Goal: Check status

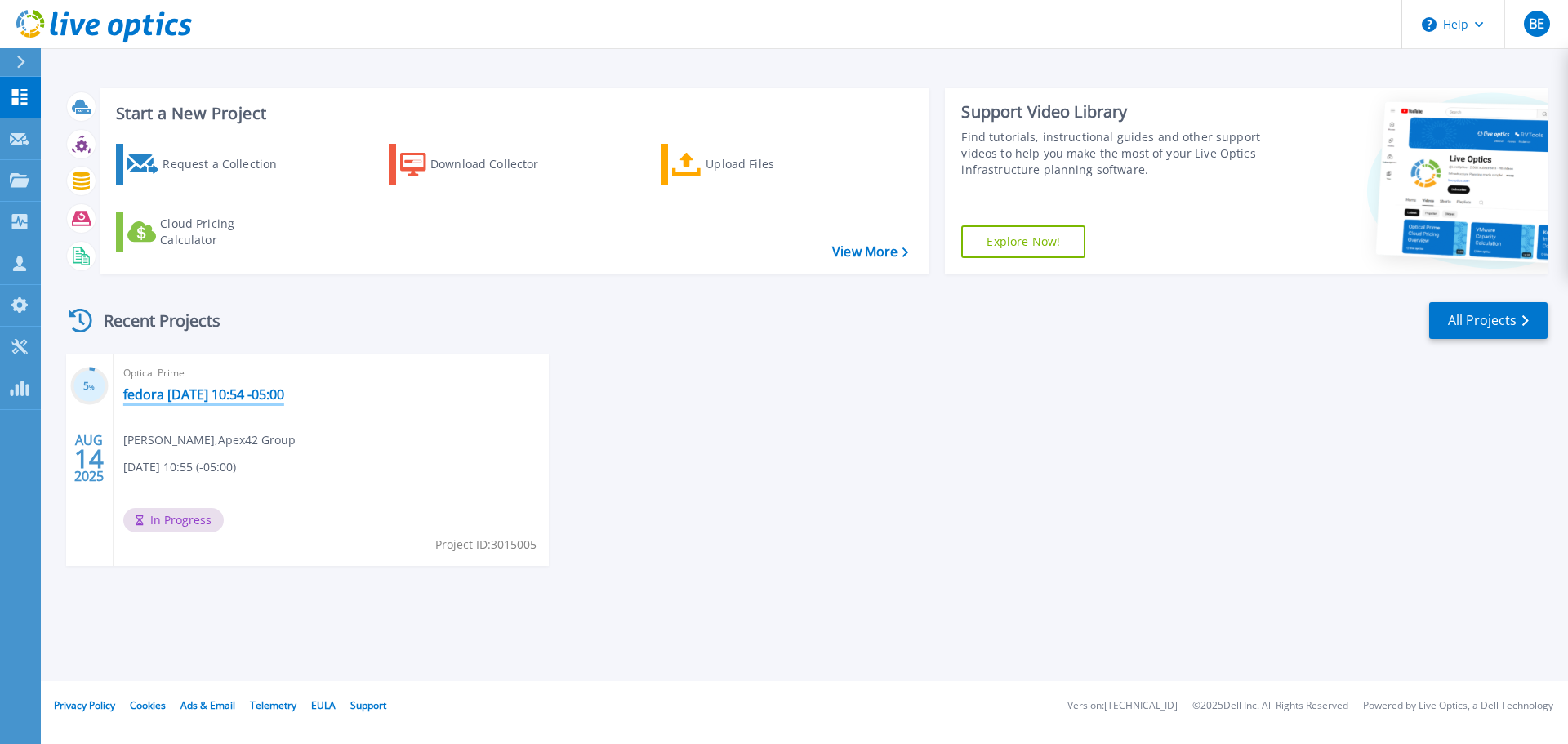
click at [264, 393] on link "fedora [DATE] 10:54 -05:00" at bounding box center [203, 394] width 161 height 16
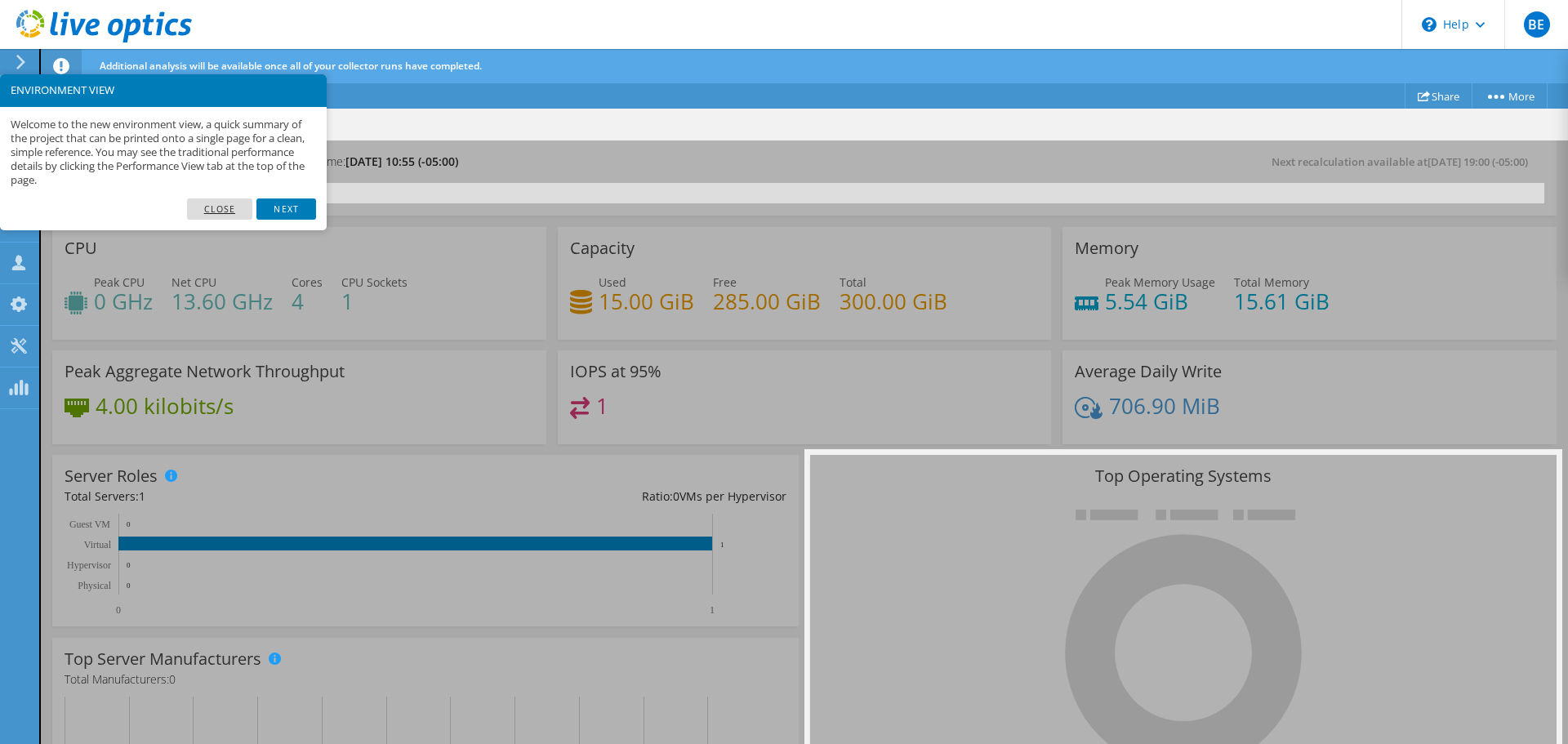
click at [232, 208] on link "Close" at bounding box center [220, 209] width 67 height 21
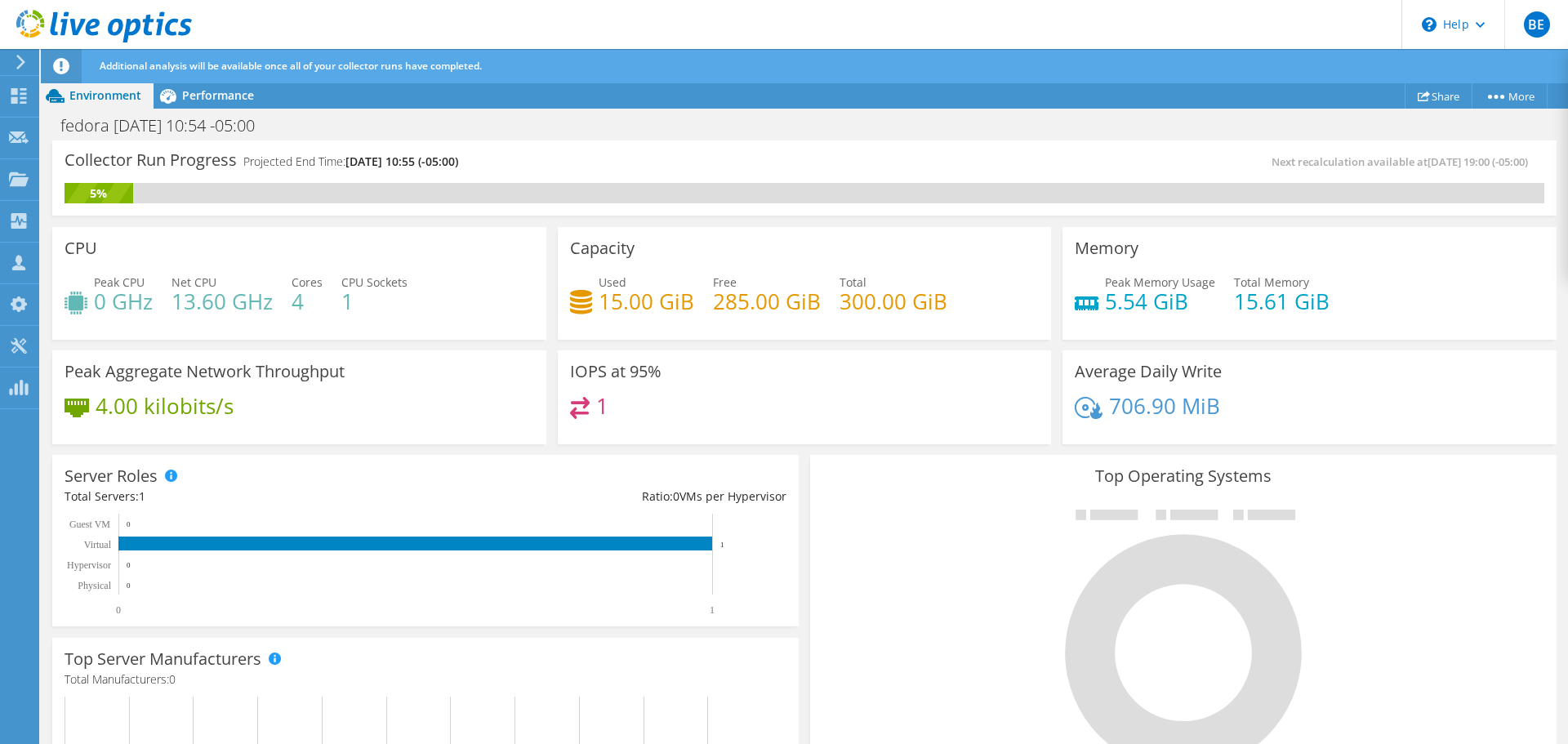
scroll to position [408, 0]
click at [206, 96] on span "Performance" at bounding box center [218, 95] width 72 height 15
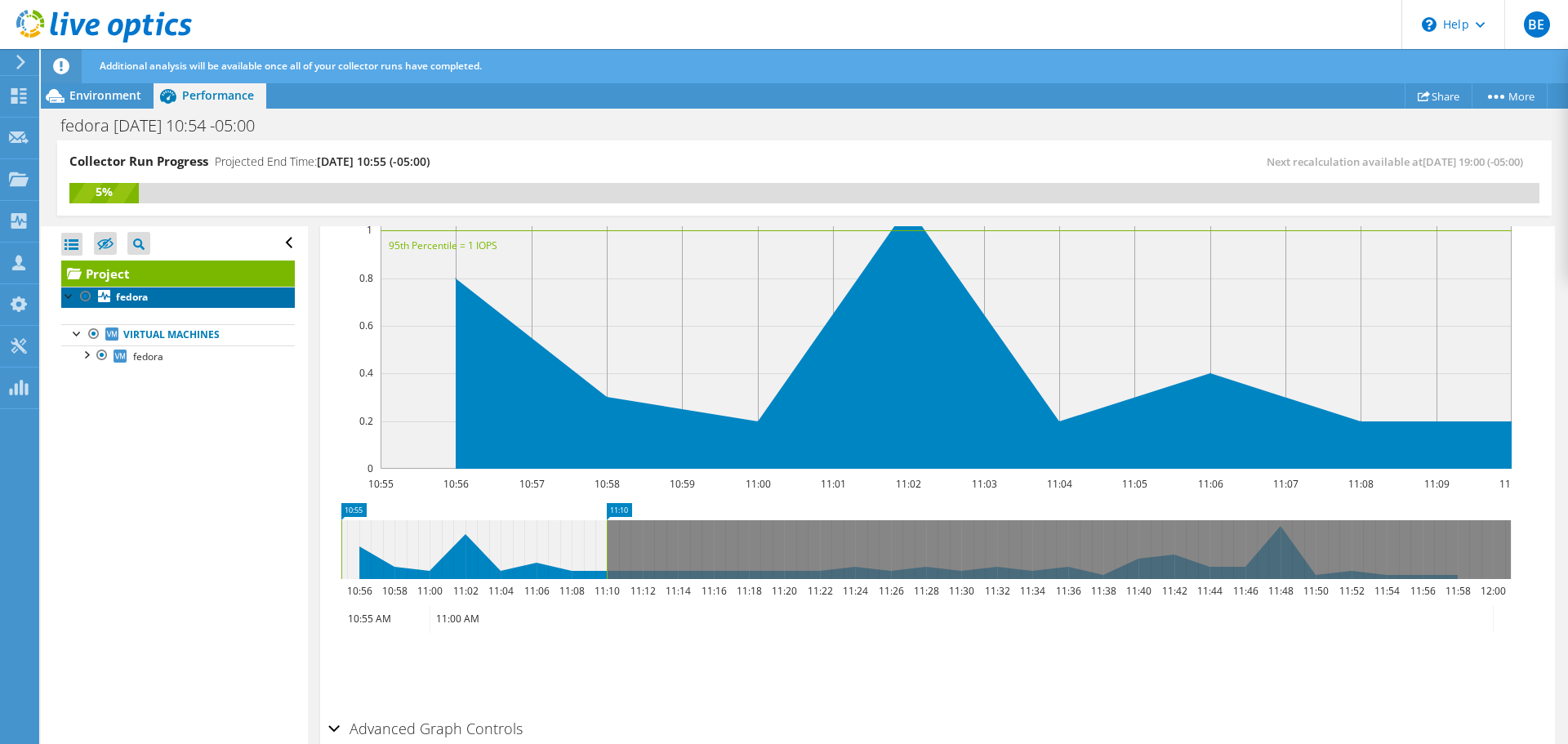
click at [142, 295] on b "fedora" at bounding box center [131, 296] width 32 height 14
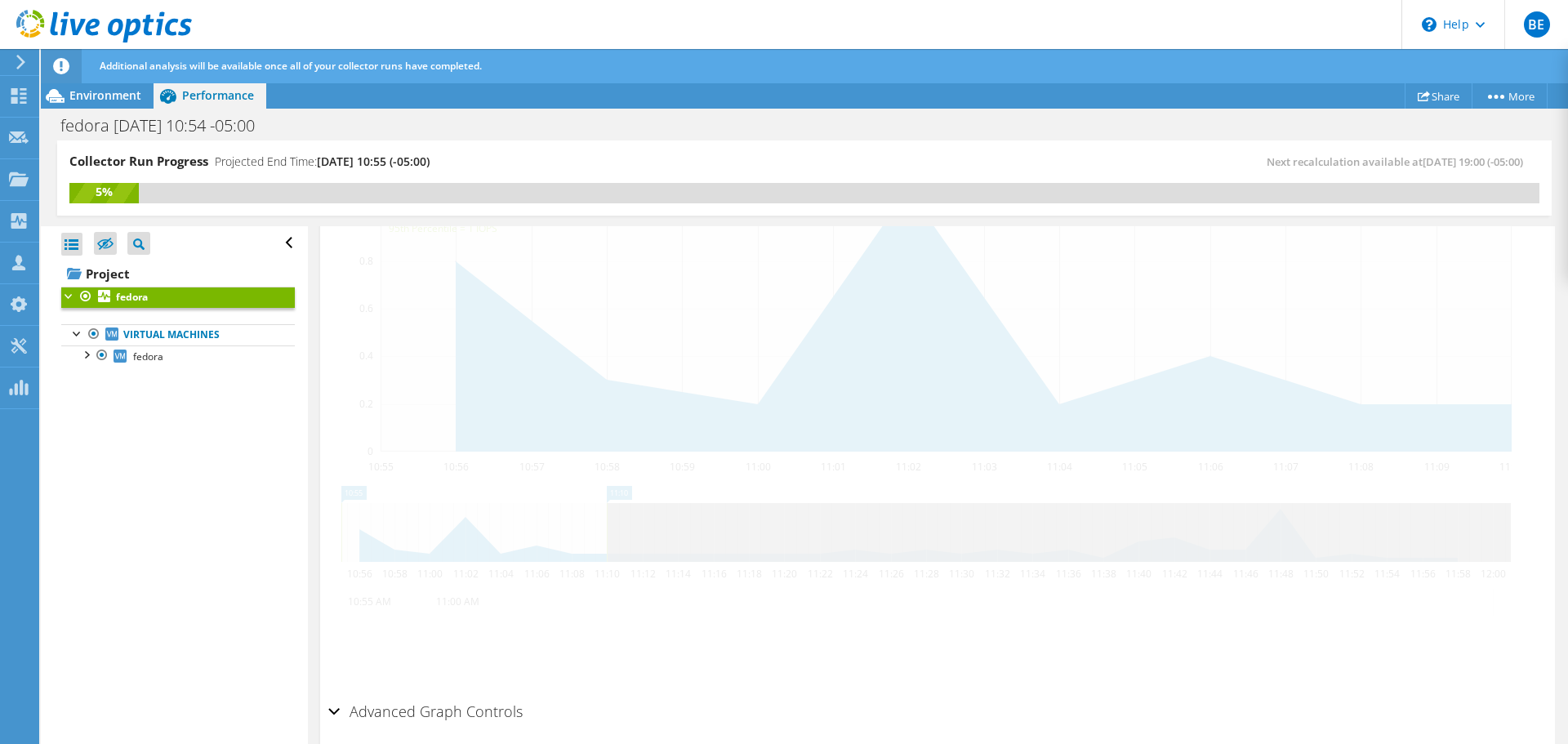
scroll to position [391, 0]
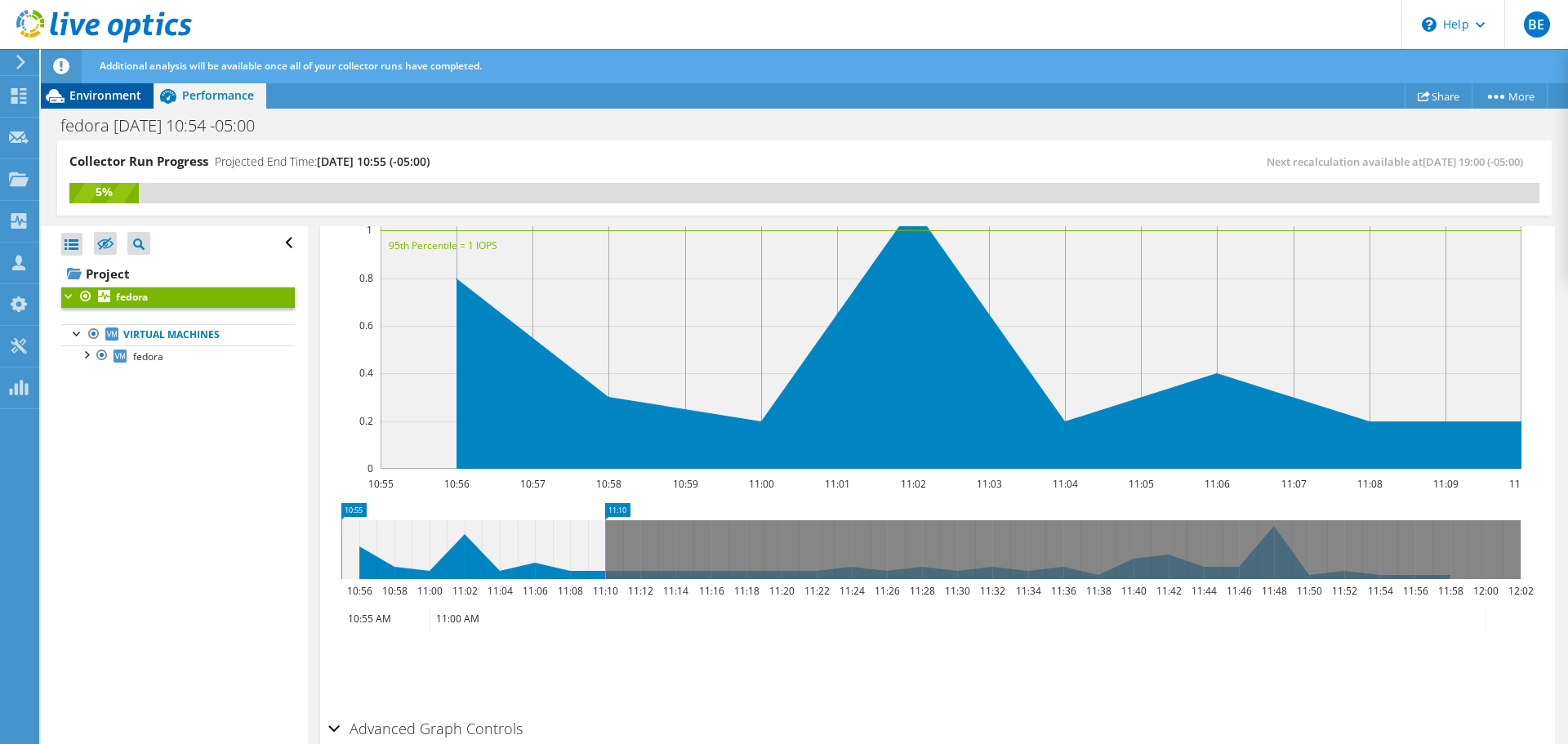
click at [111, 100] on span "Environment" at bounding box center [105, 95] width 72 height 15
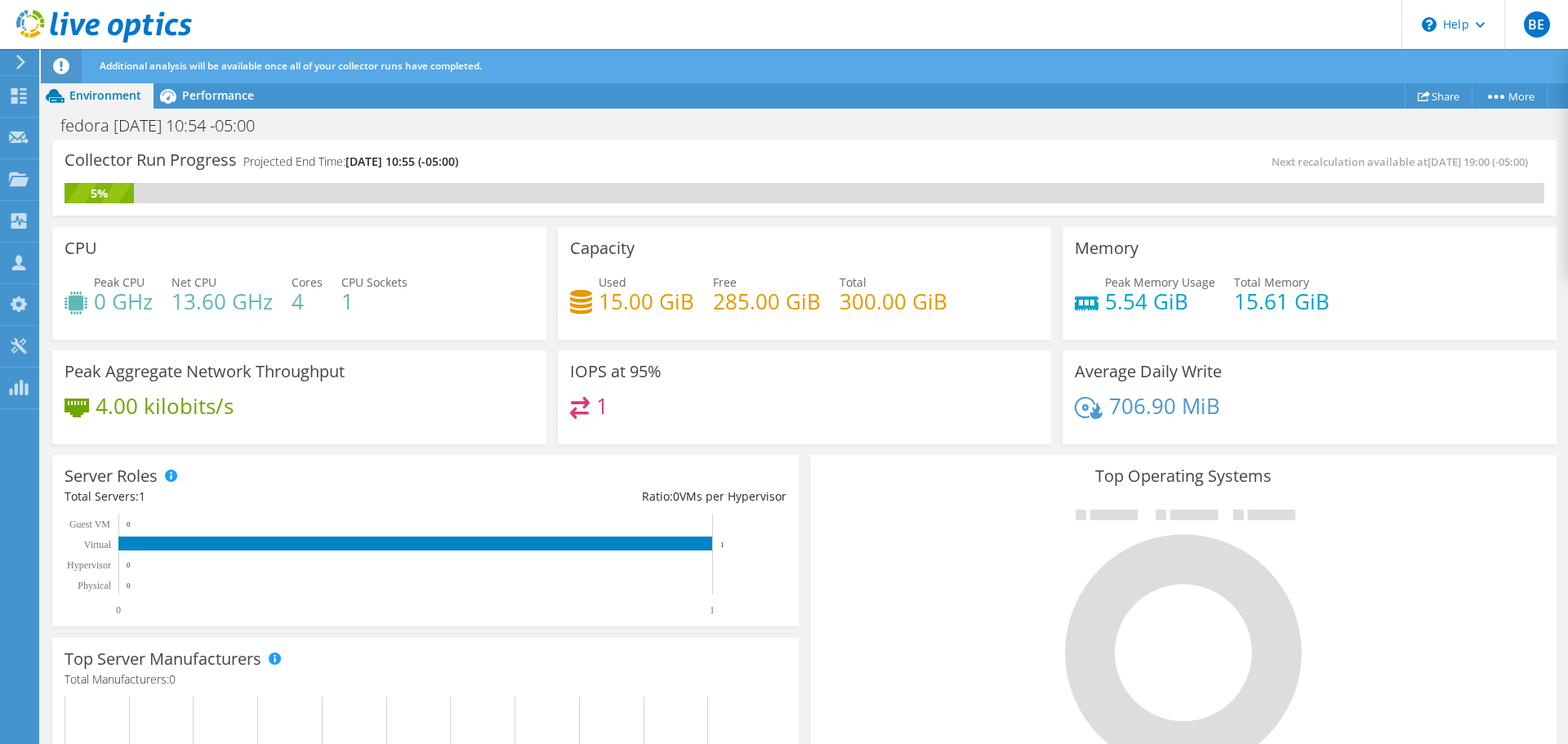
scroll to position [470, 0]
